Goal: Information Seeking & Learning: Learn about a topic

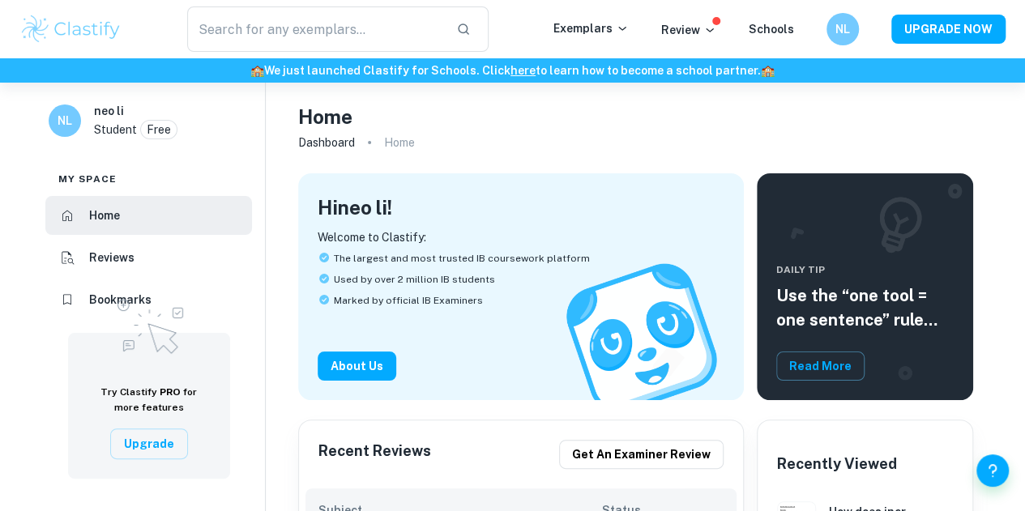
scroll to position [1, 0]
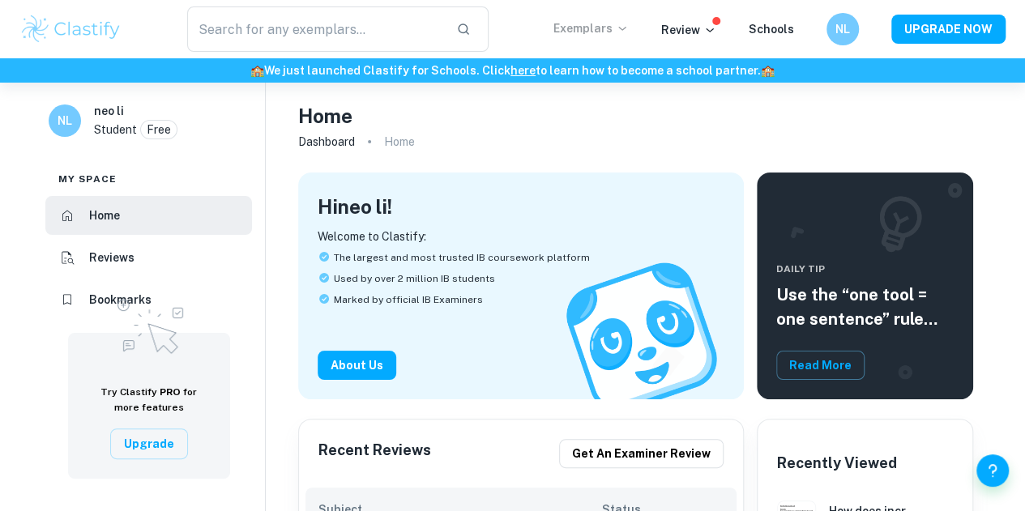
click at [590, 32] on p "Exemplars" at bounding box center [590, 28] width 75 height 18
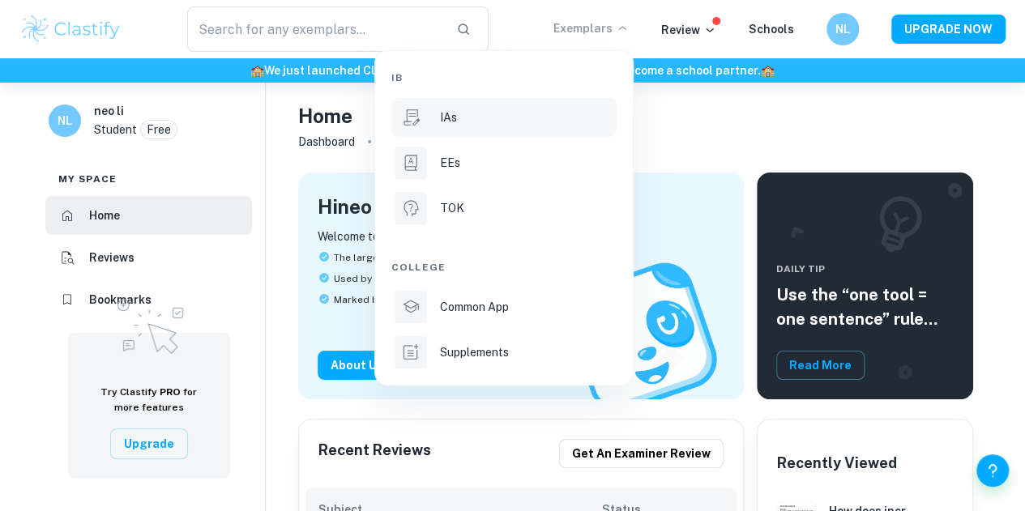
click at [523, 116] on div "IAs" at bounding box center [526, 118] width 173 height 18
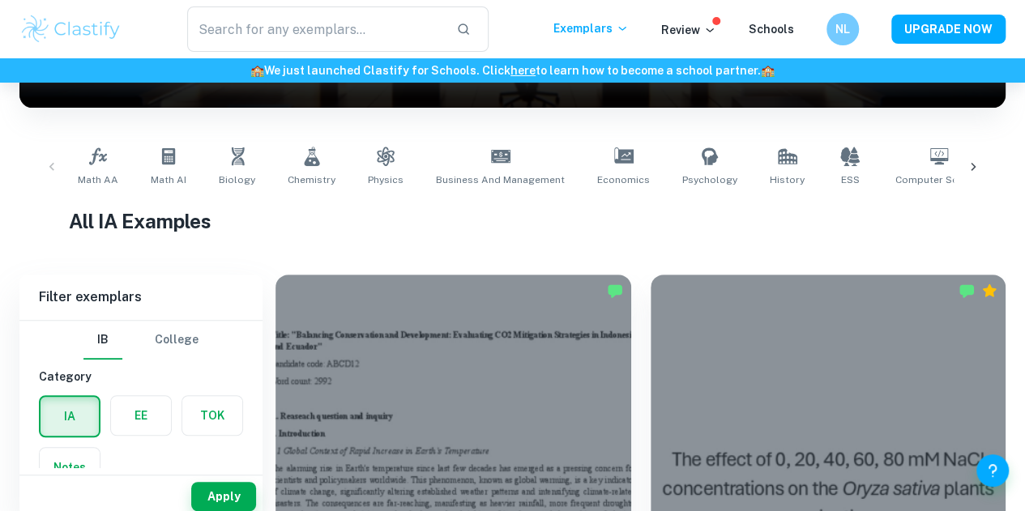
scroll to position [284, 0]
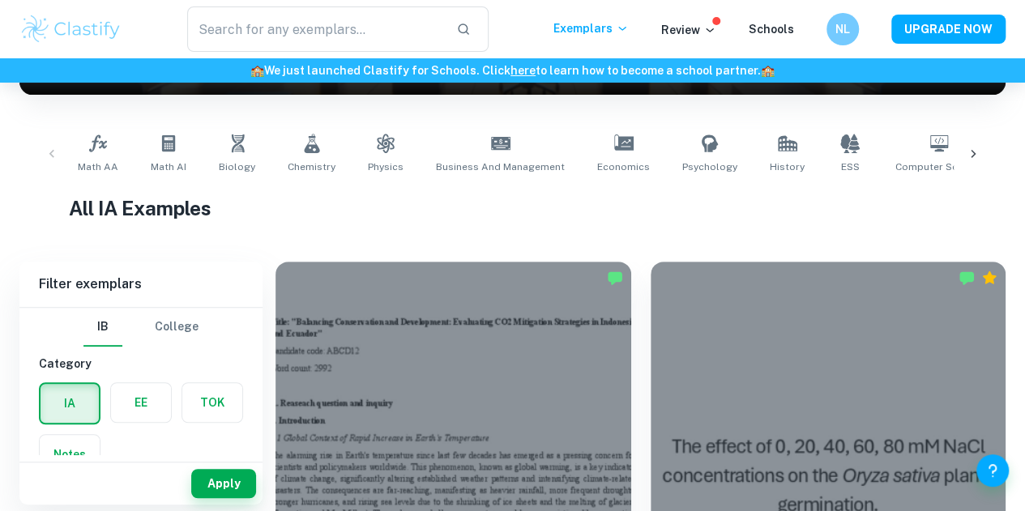
click at [961, 154] on div at bounding box center [972, 153] width 39 height 53
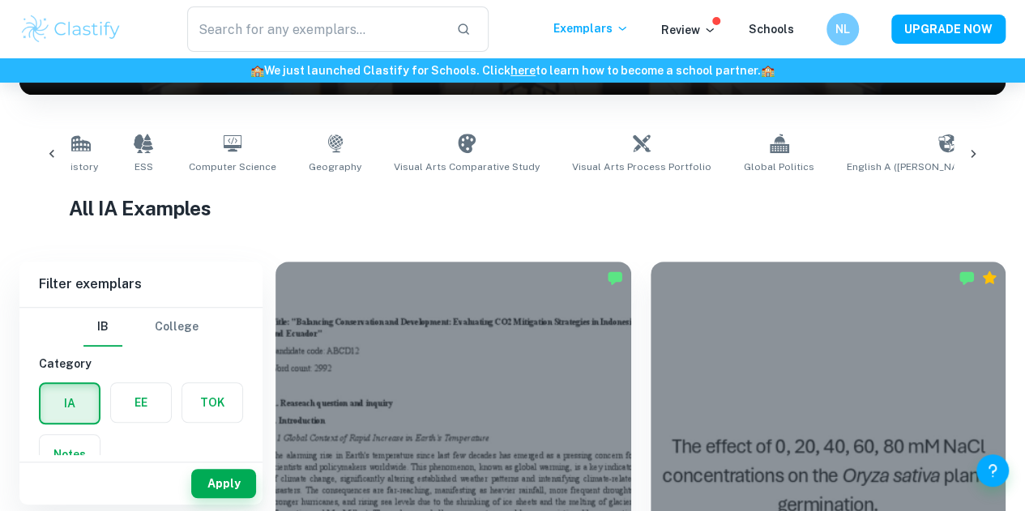
scroll to position [0, 760]
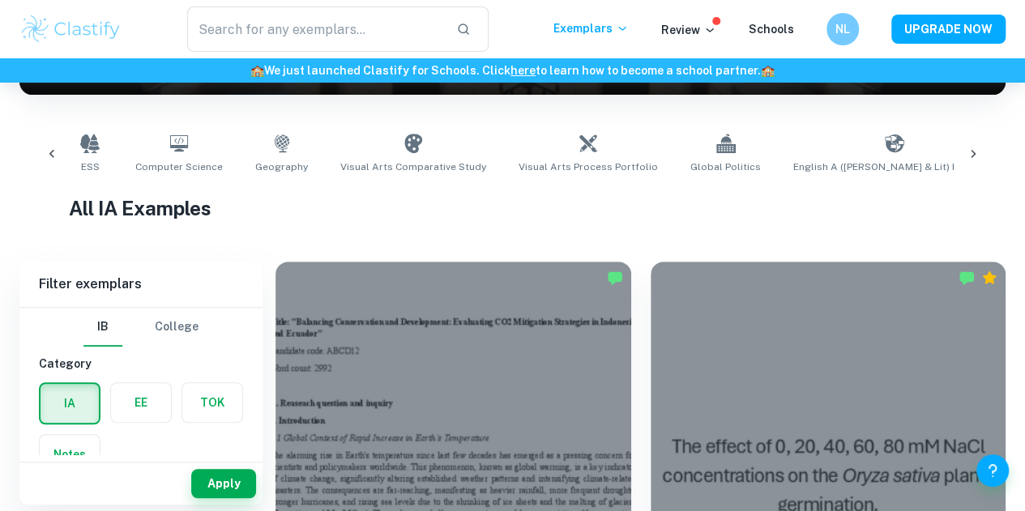
click at [964, 143] on div at bounding box center [972, 153] width 39 height 53
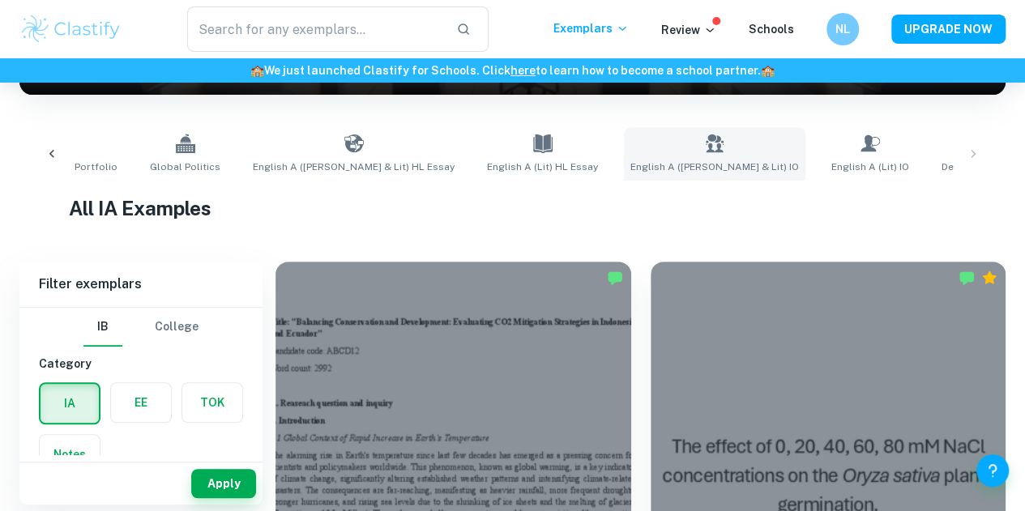
click at [624, 176] on link "English A ([PERSON_NAME] & Lit) IO" at bounding box center [714, 153] width 181 height 53
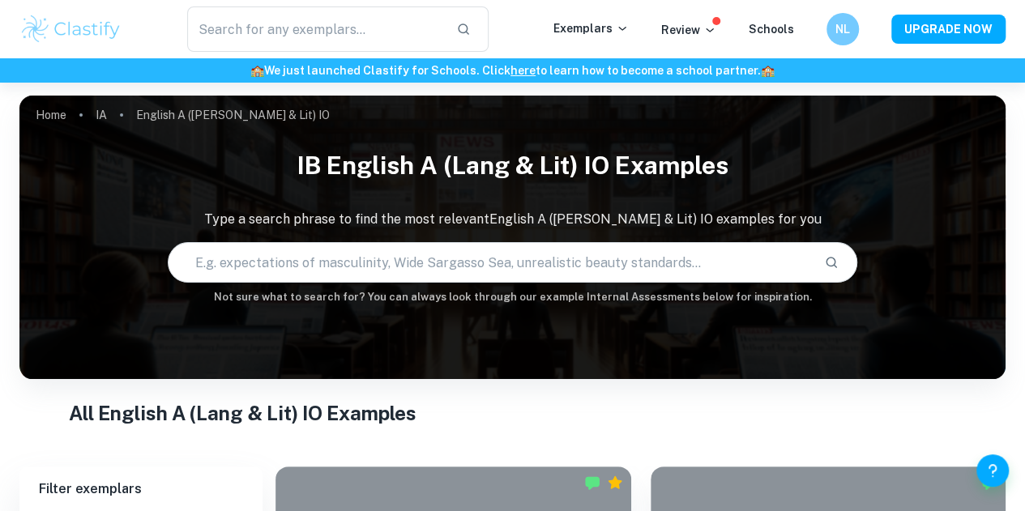
click at [368, 243] on input "text" at bounding box center [489, 262] width 643 height 45
type input "power and reputation as a currency"
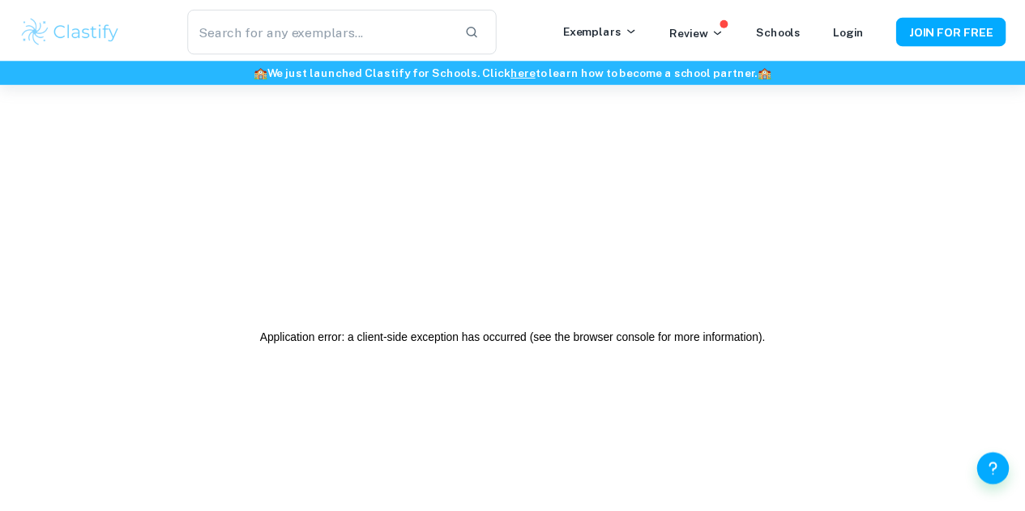
scroll to position [2, 0]
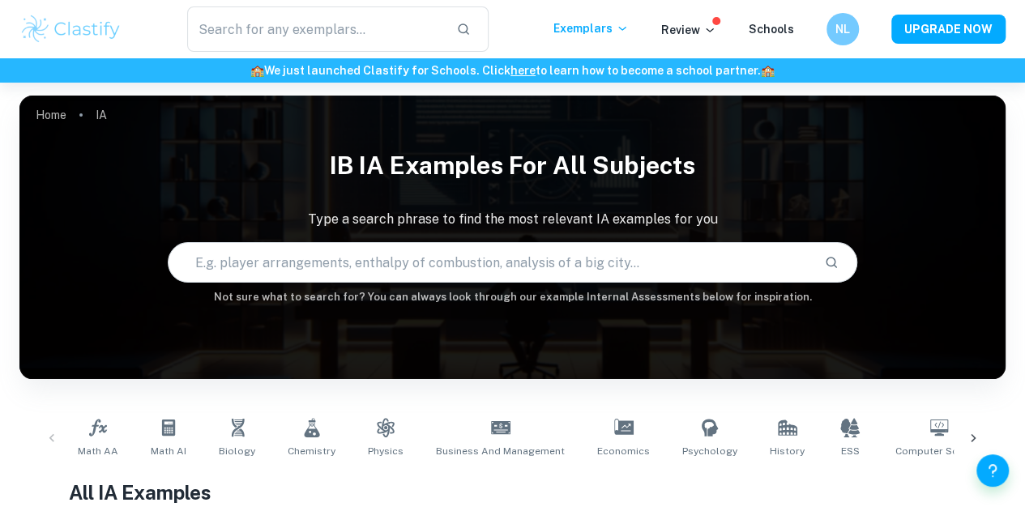
click at [322, 289] on div "IB IA examples for all subjects Type a search phrase to find the most relevant …" at bounding box center [512, 223] width 986 height 164
click at [352, 279] on input "text" at bounding box center [489, 262] width 643 height 45
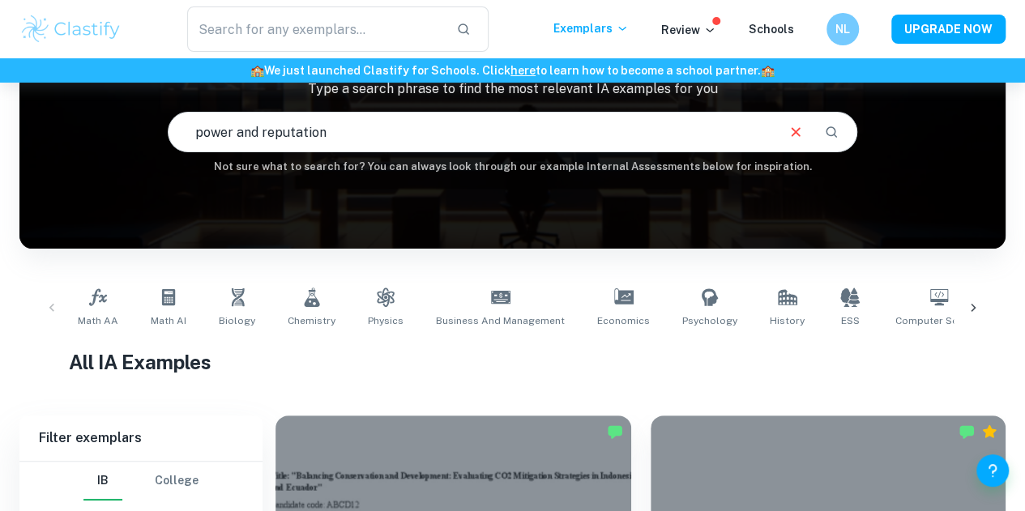
scroll to position [134, 0]
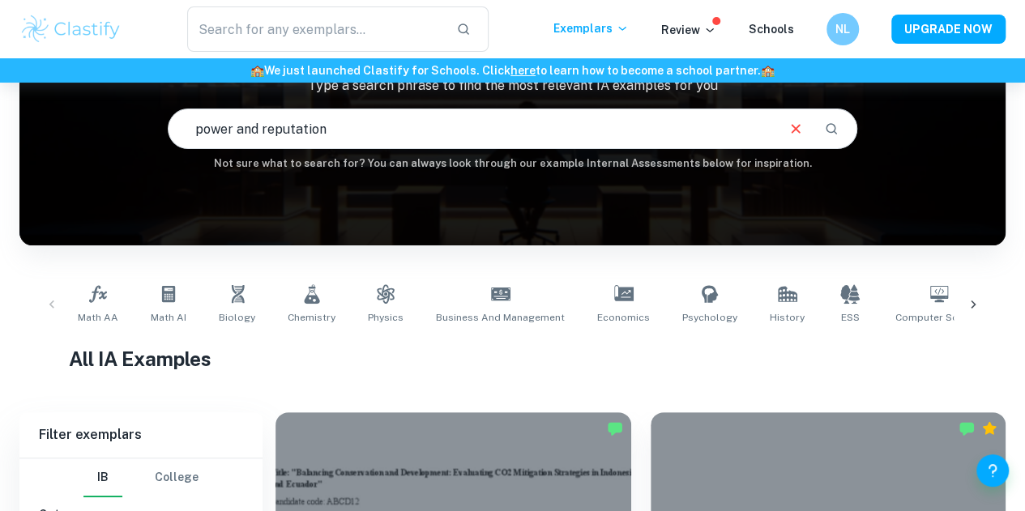
type input "power and reputation"
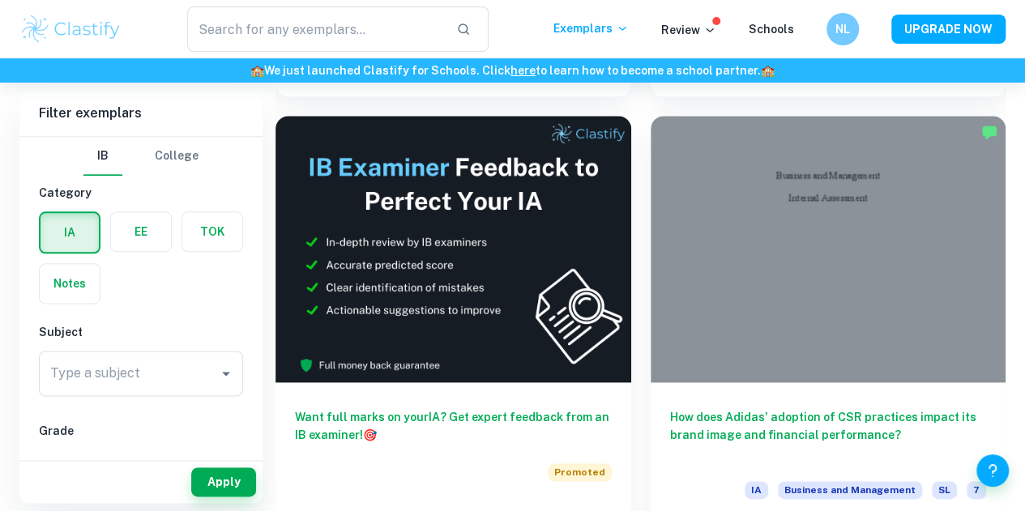
scroll to position [885, 0]
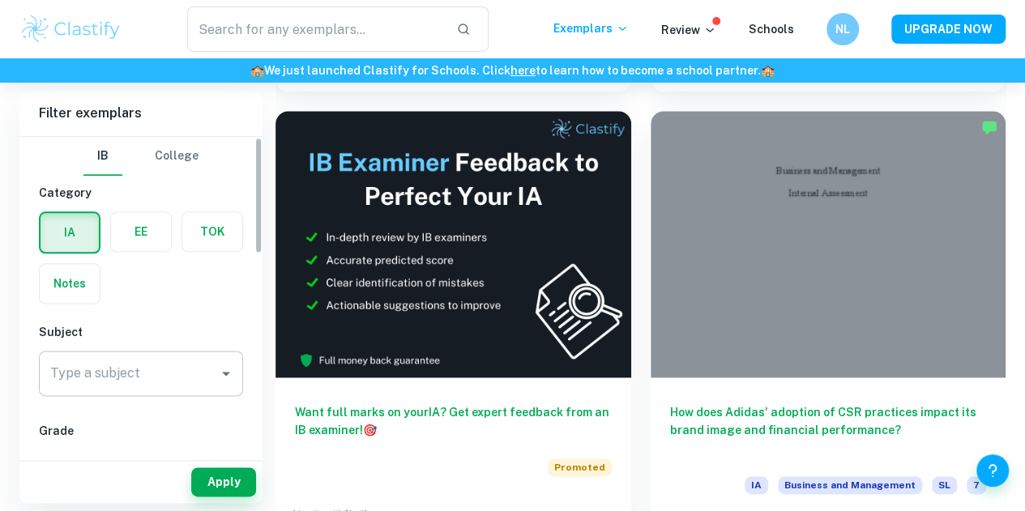
click at [143, 362] on input "Type a subject" at bounding box center [128, 373] width 165 height 31
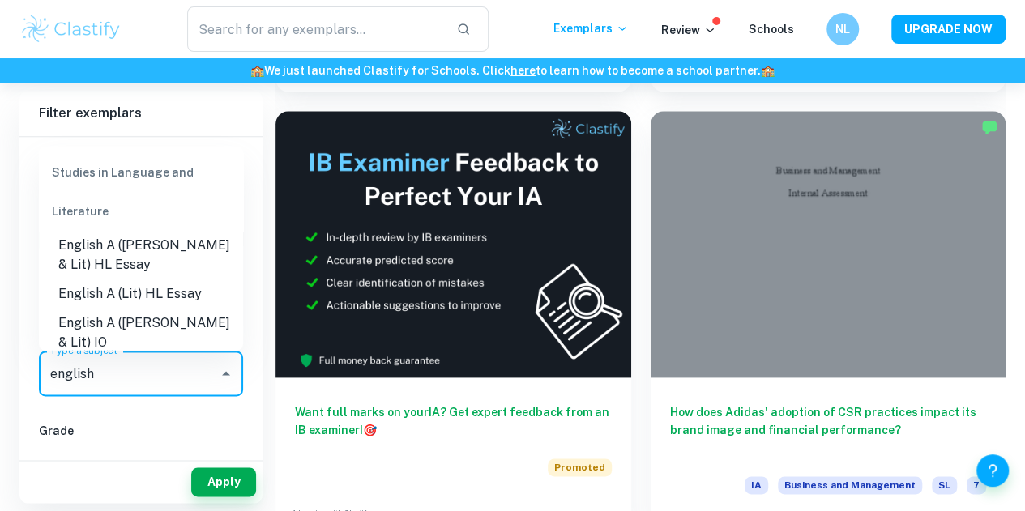
scroll to position [30, 0]
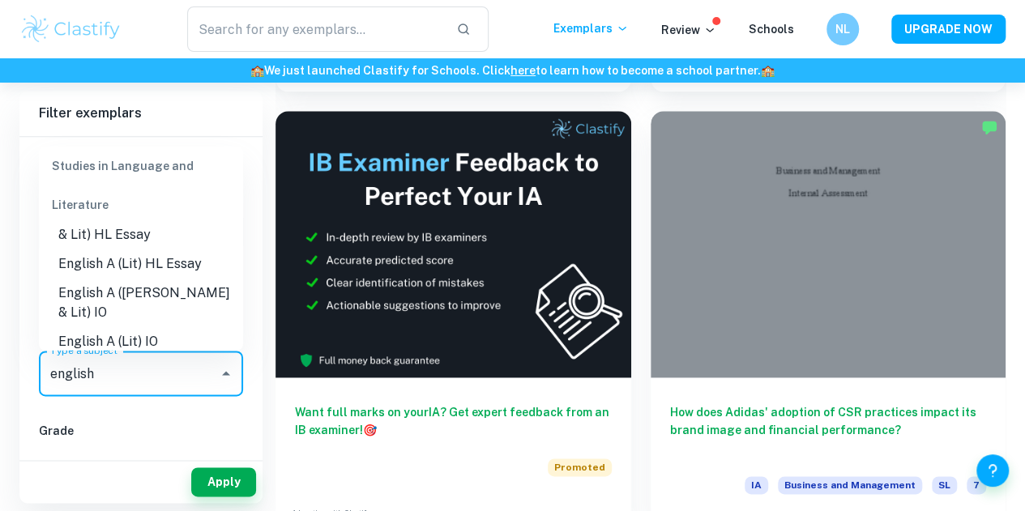
click at [140, 292] on li "English A ([PERSON_NAME] & Lit) IO" at bounding box center [141, 302] width 204 height 49
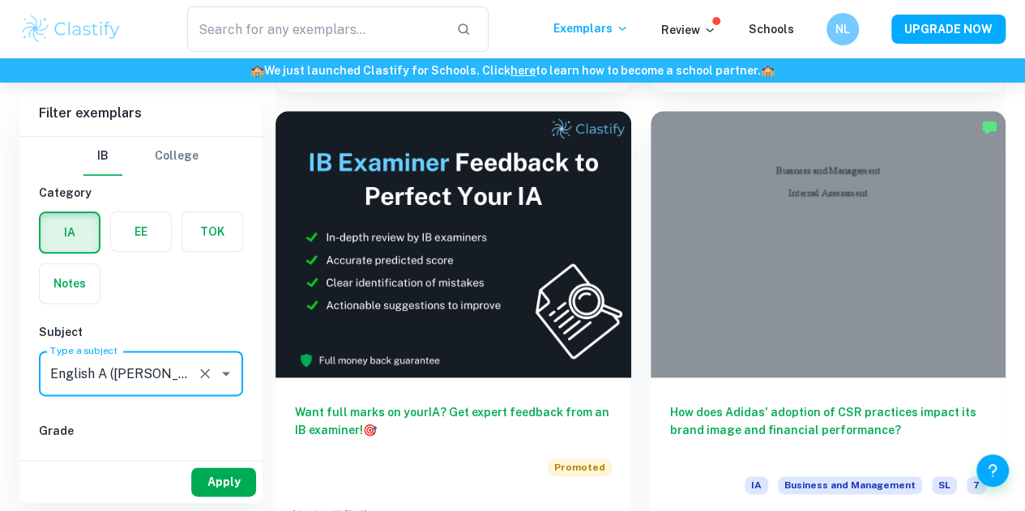
type input "English A ([PERSON_NAME] & Lit) IO"
click at [221, 485] on button "Apply" at bounding box center [223, 481] width 65 height 29
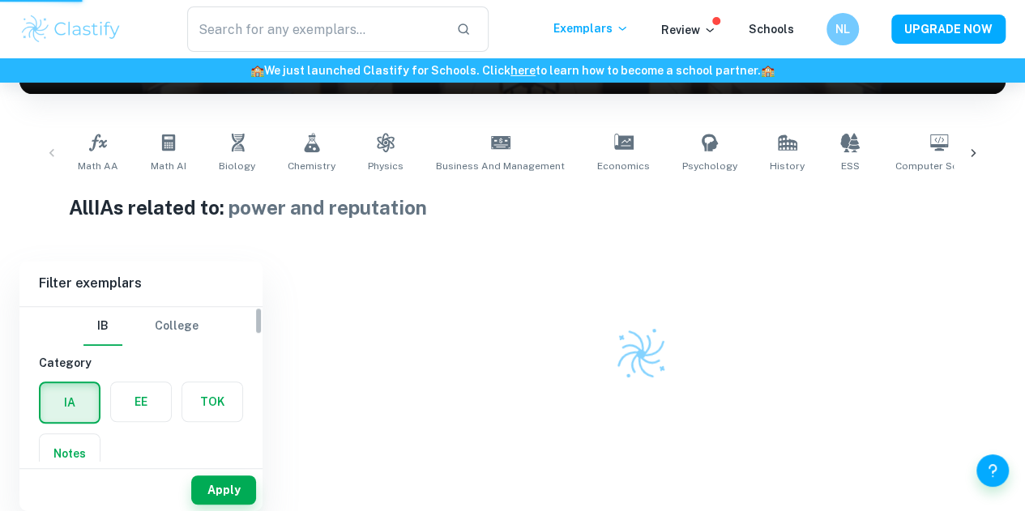
scroll to position [277, 0]
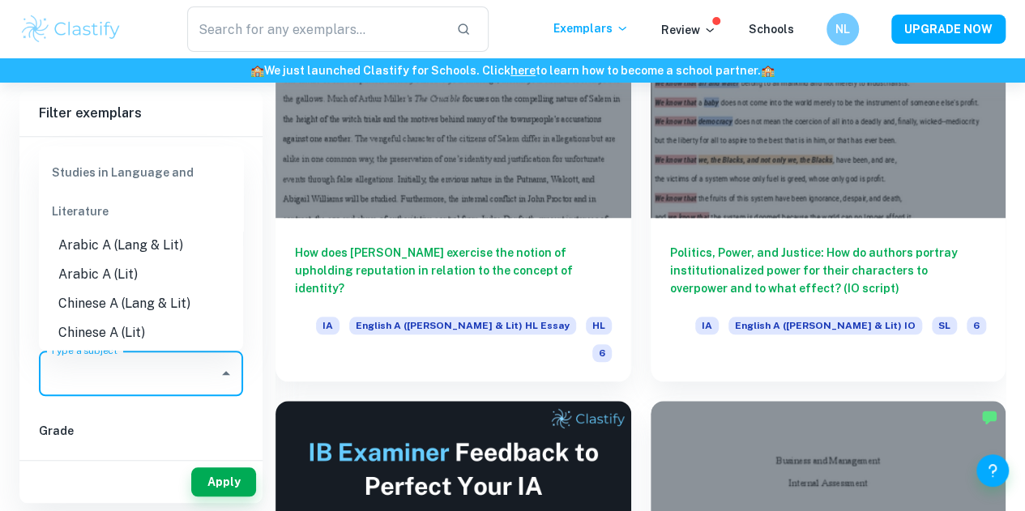
click at [167, 378] on input "Type a subject" at bounding box center [128, 373] width 165 height 31
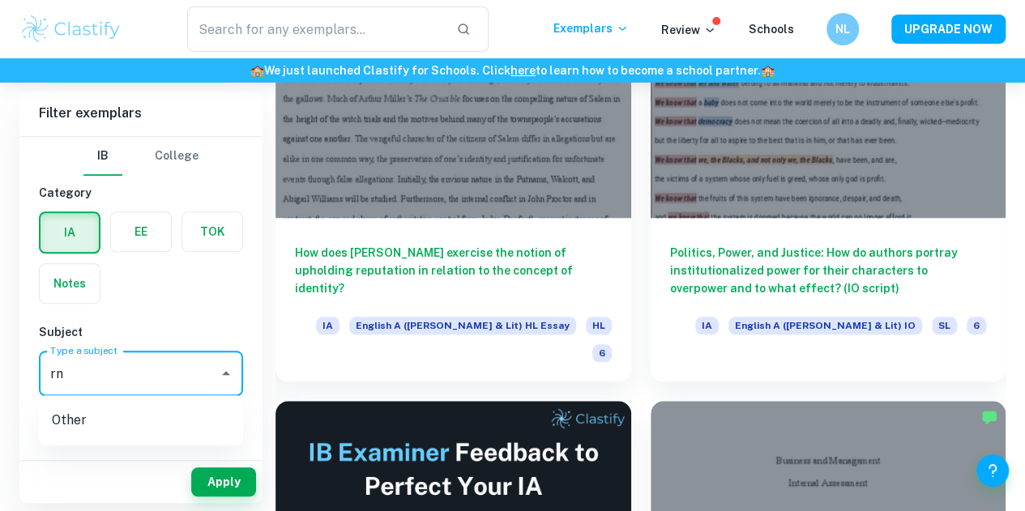
type input "r"
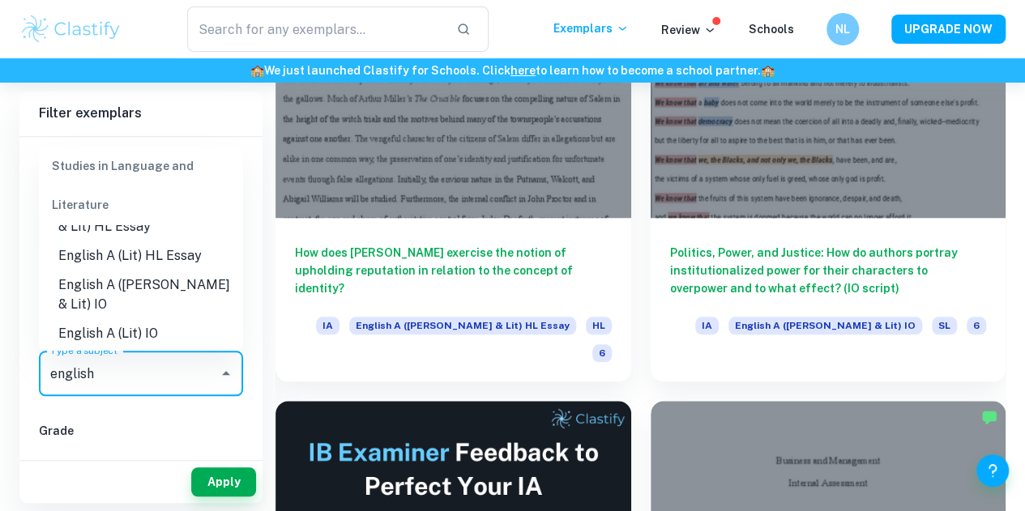
scroll to position [44, 0]
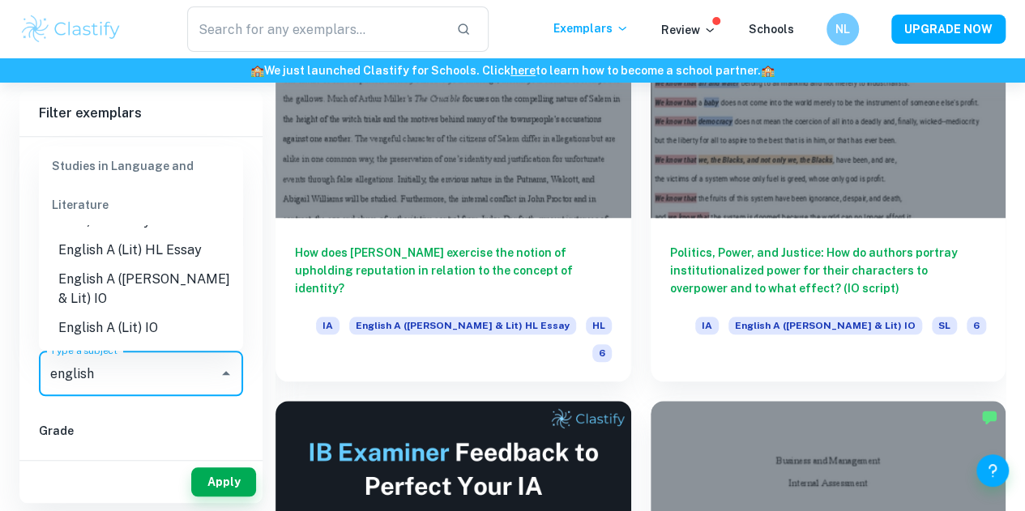
click at [210, 283] on li "English A ([PERSON_NAME] & Lit) IO" at bounding box center [141, 288] width 204 height 49
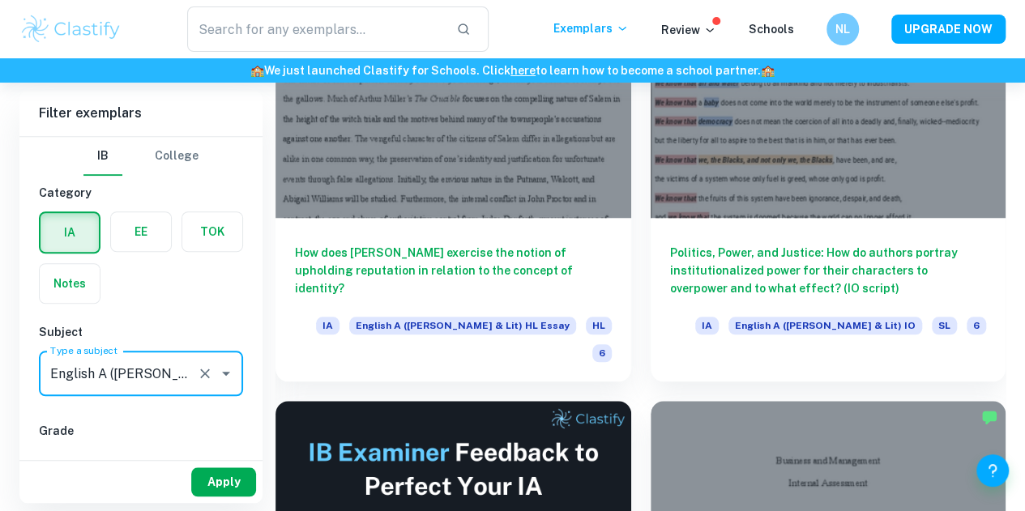
type input "English A ([PERSON_NAME] & Lit) IO"
click at [240, 492] on button "Apply" at bounding box center [223, 481] width 65 height 29
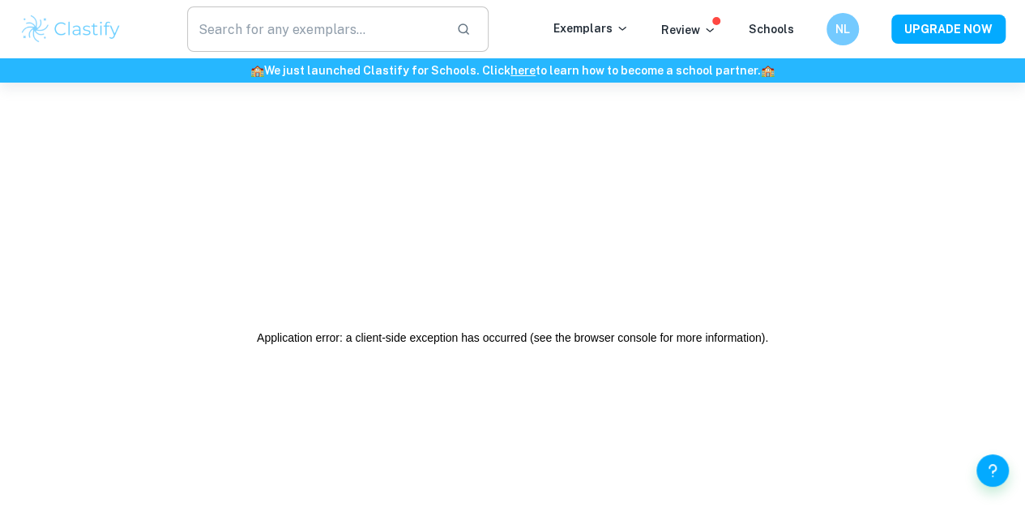
click at [298, 31] on input "text" at bounding box center [315, 28] width 256 height 45
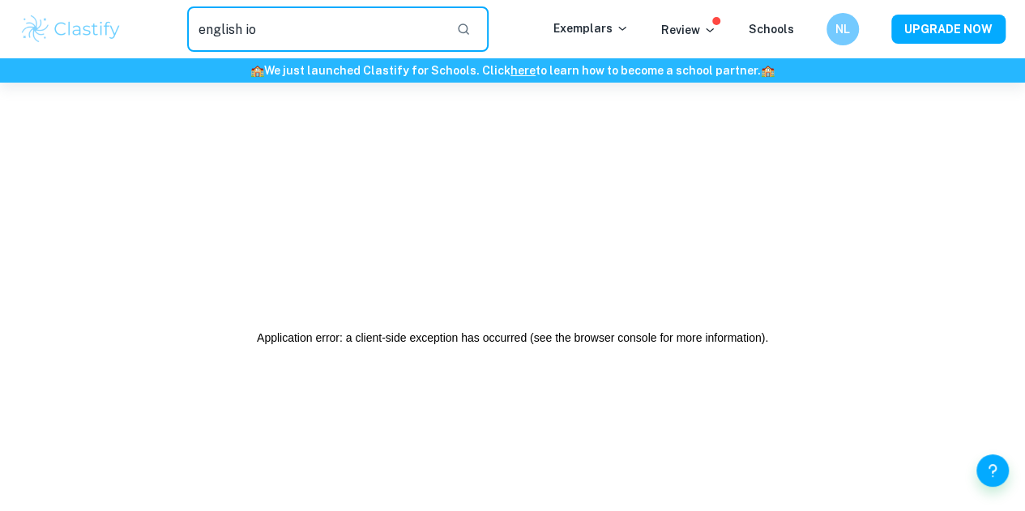
type input "english io"
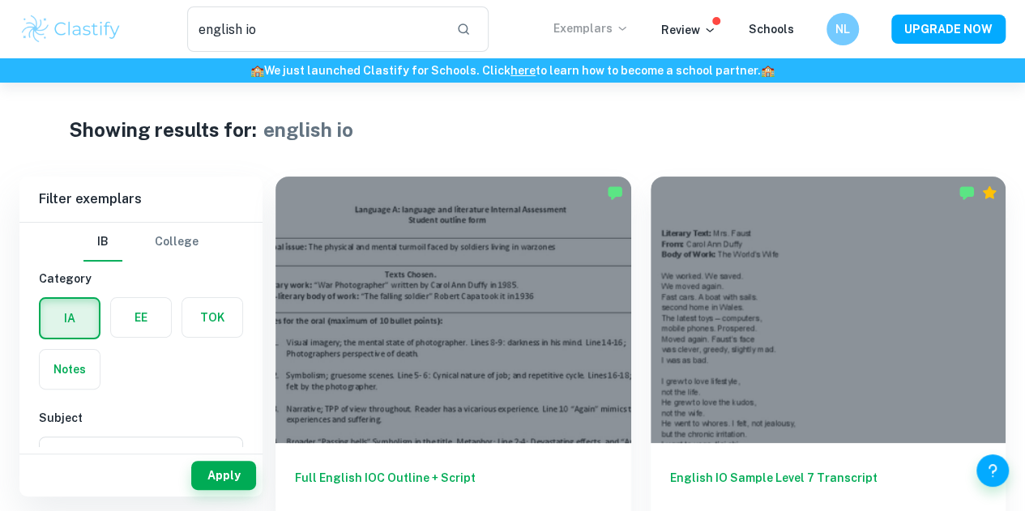
click at [575, 24] on p "Exemplars" at bounding box center [590, 28] width 75 height 18
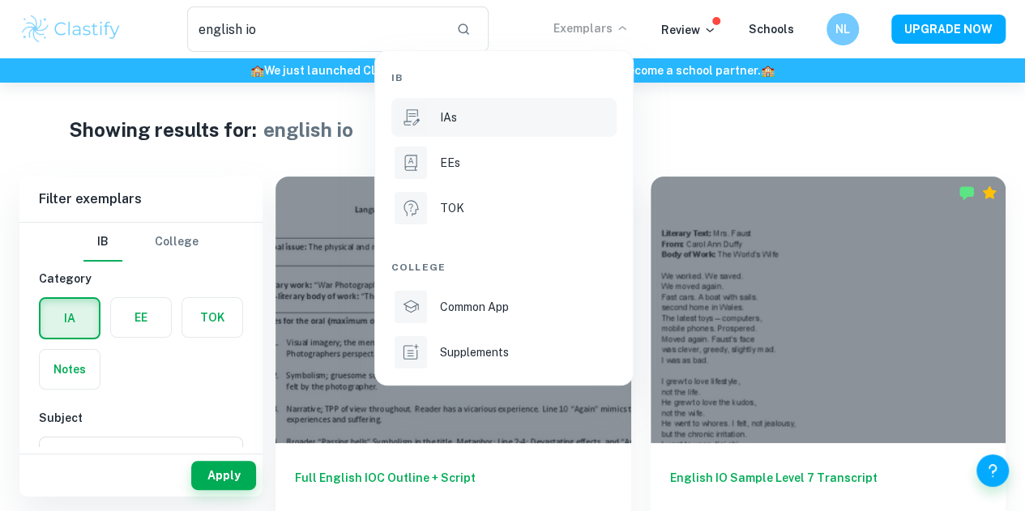
click at [484, 129] on li "IAs" at bounding box center [503, 117] width 225 height 39
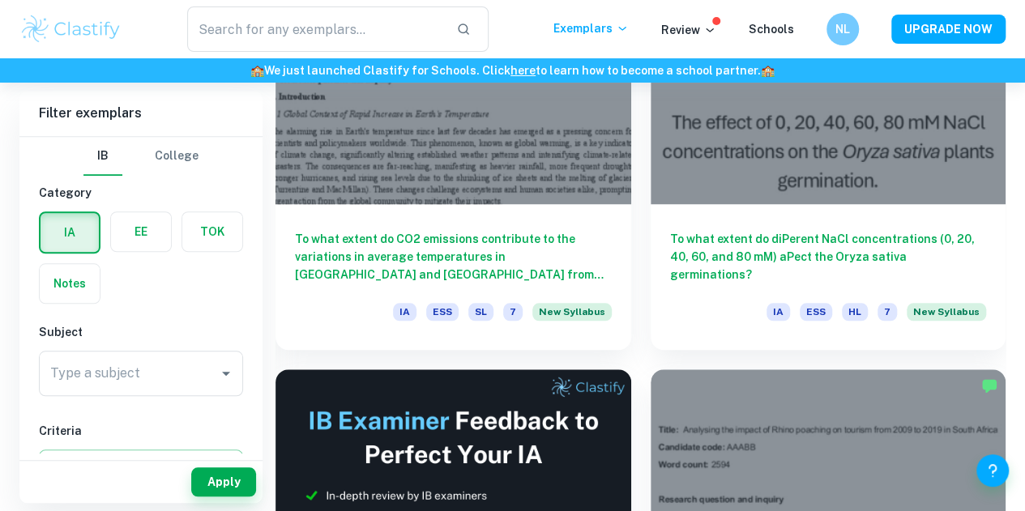
scroll to position [609, 0]
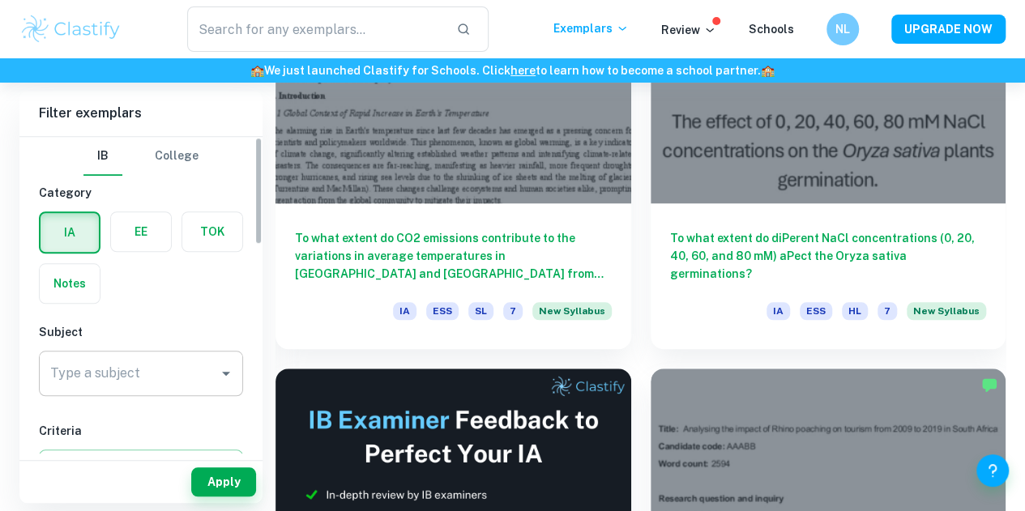
click at [188, 376] on input "Type a subject" at bounding box center [128, 373] width 165 height 31
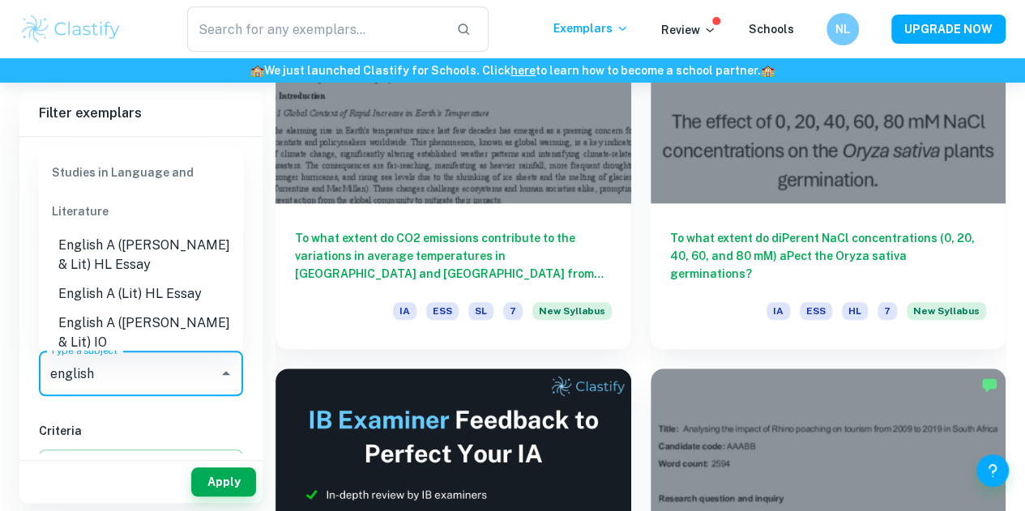
scroll to position [18, 0]
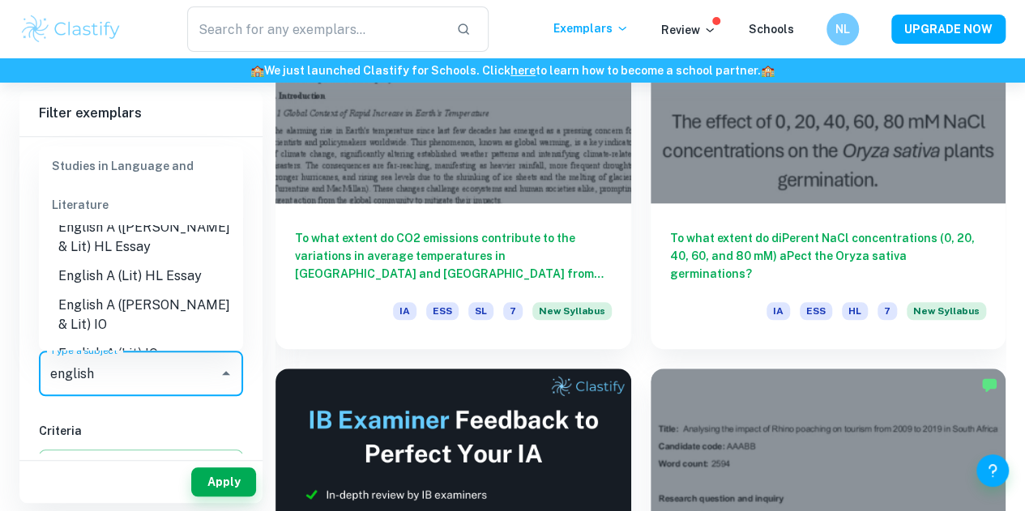
click at [192, 297] on li "English A ([PERSON_NAME] & Lit) IO" at bounding box center [141, 314] width 204 height 49
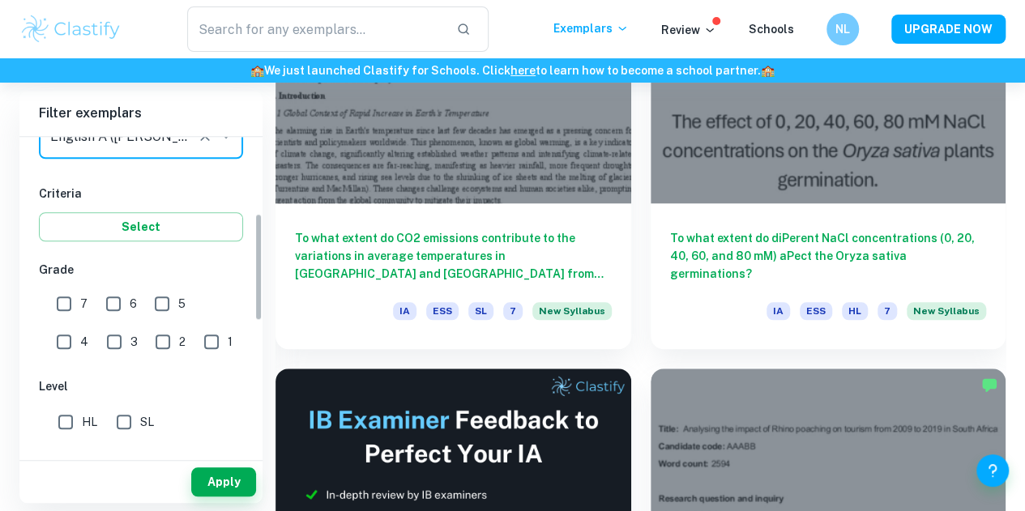
scroll to position [248, 0]
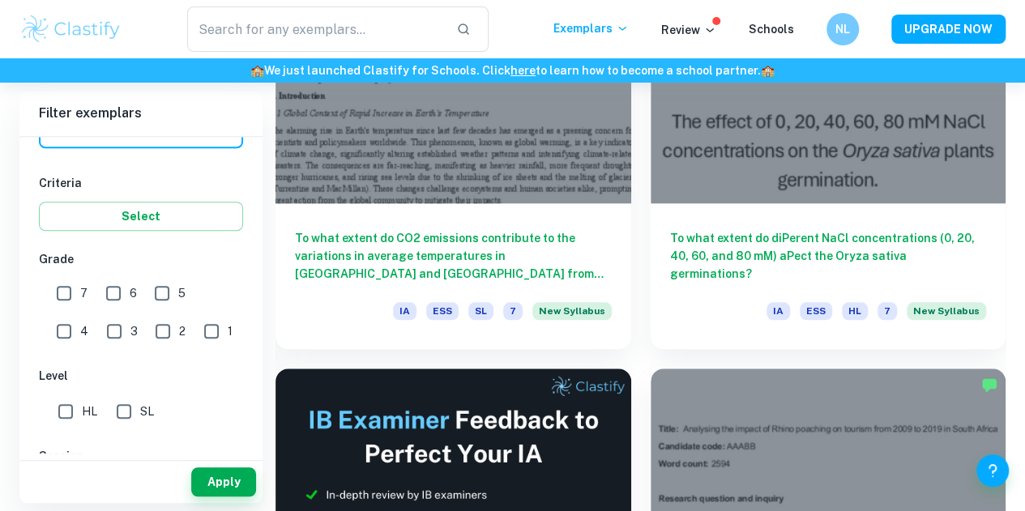
type input "English A ([PERSON_NAME] & Lit) IO"
click at [68, 281] on input "7" at bounding box center [64, 293] width 32 height 32
checkbox input "true"
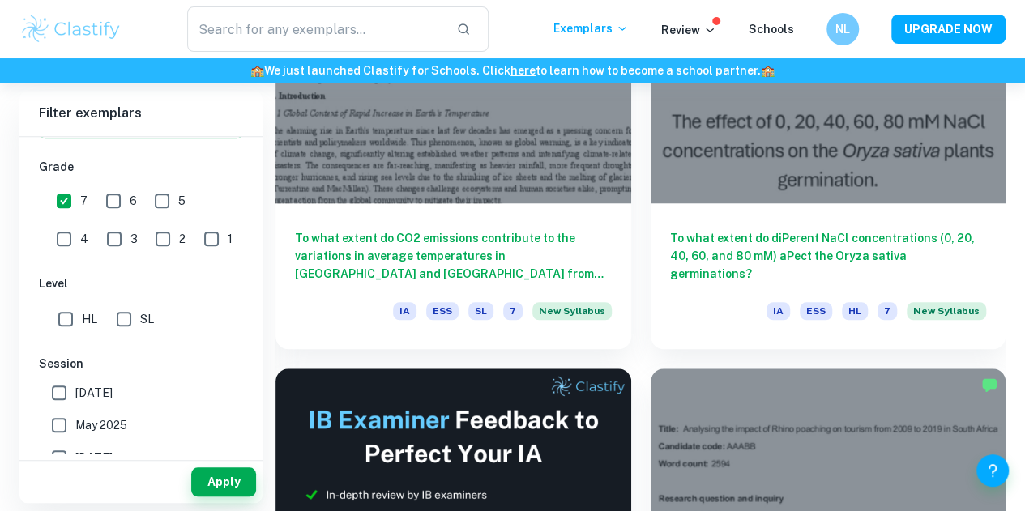
click at [226, 488] on button "Apply" at bounding box center [223, 481] width 65 height 29
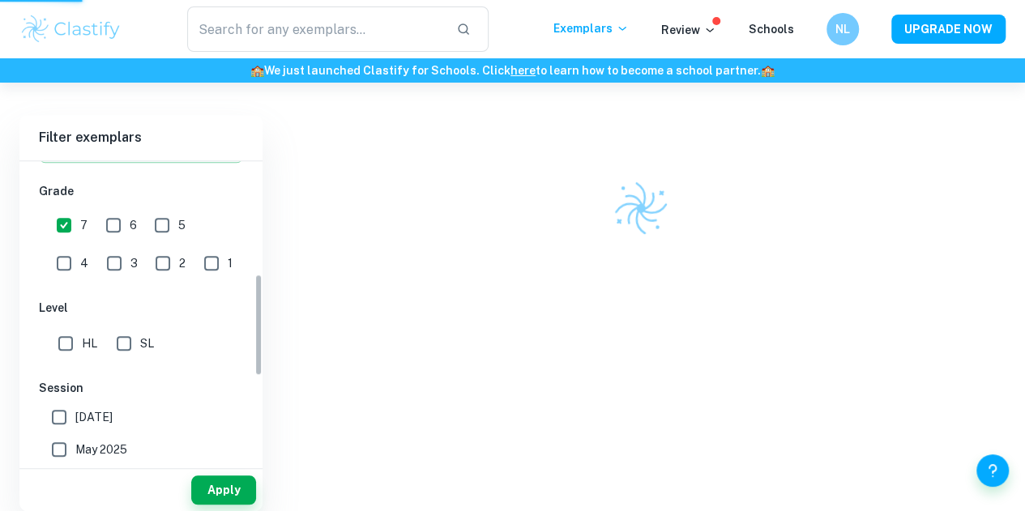
scroll to position [423, 0]
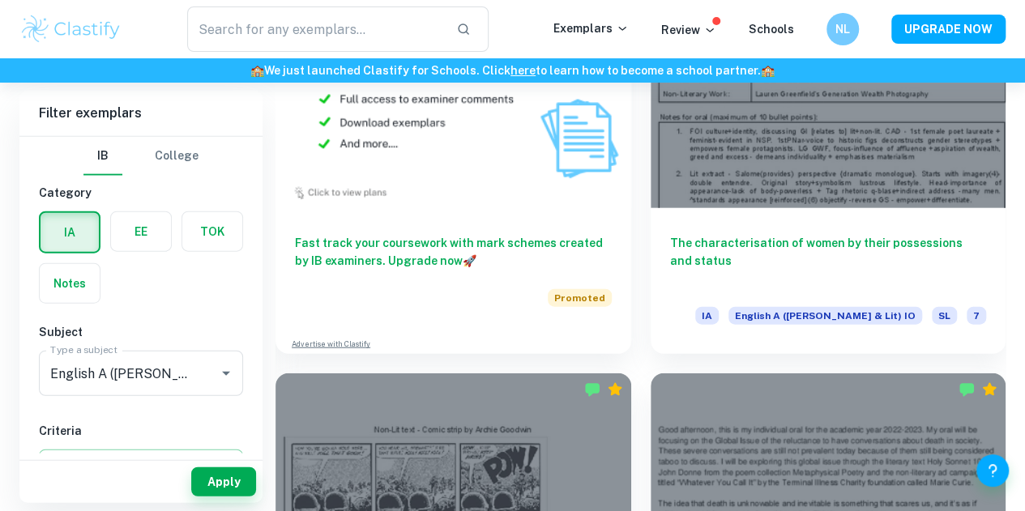
scroll to position [1822, 0]
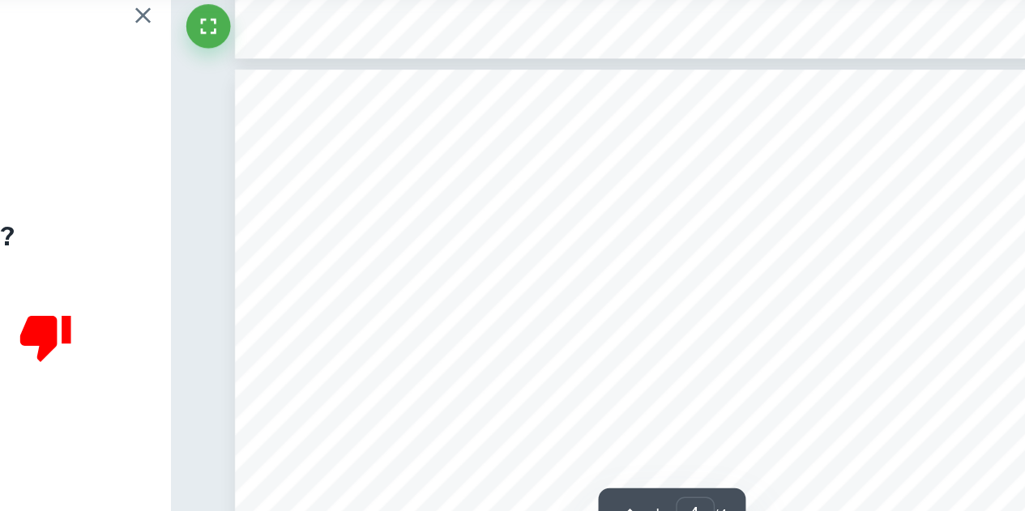
scroll to position [2596, 0]
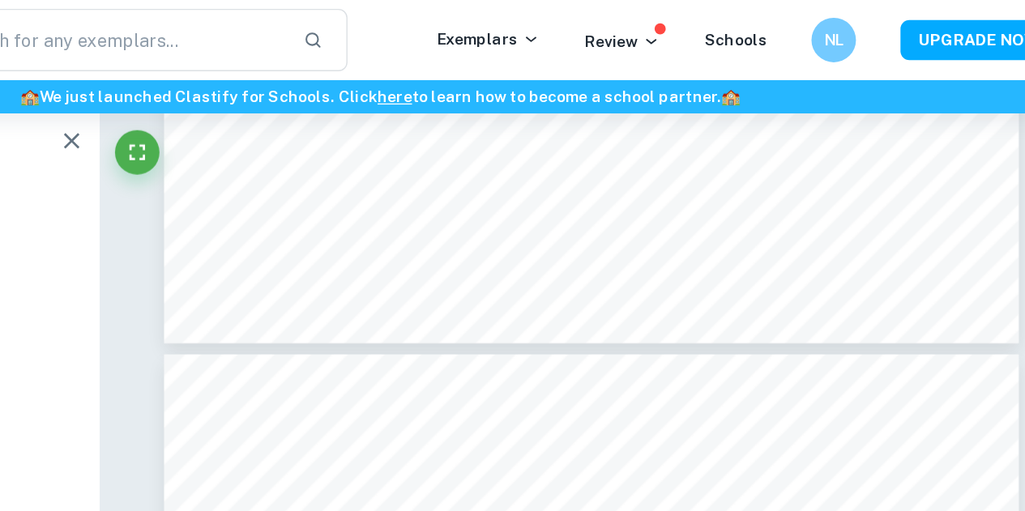
type input "3"
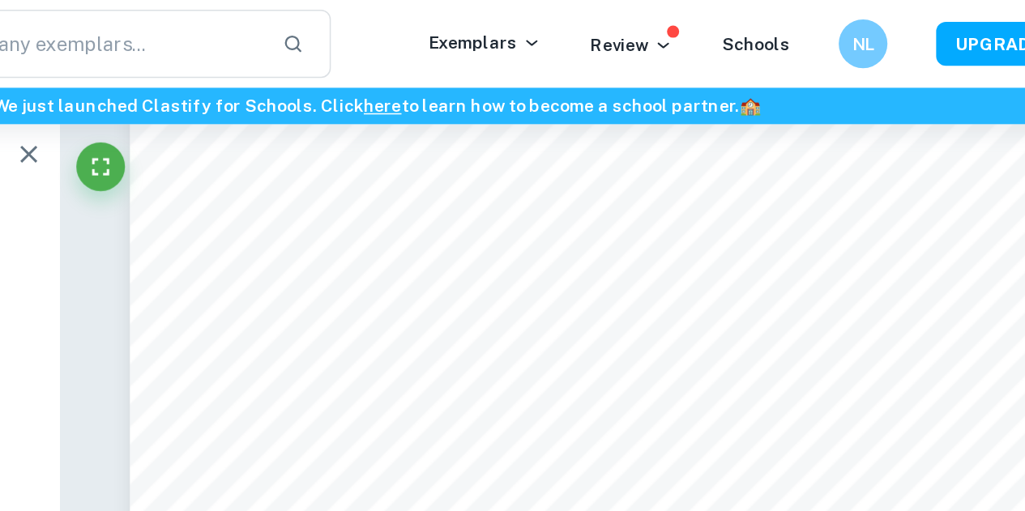
scroll to position [2378, 0]
